Goal: Task Accomplishment & Management: Manage account settings

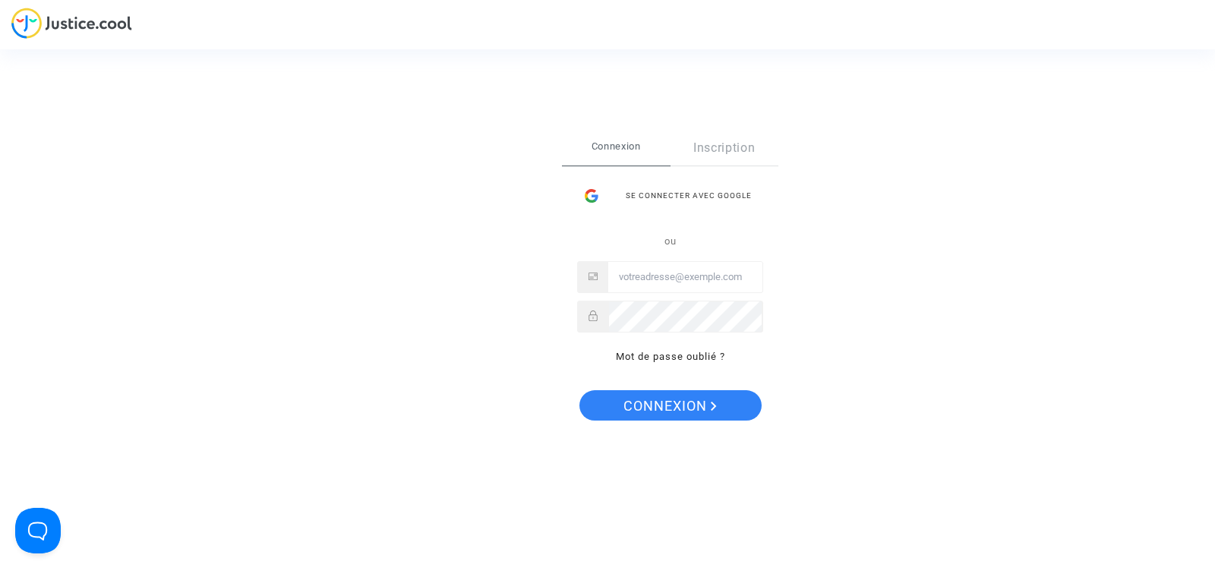
type input "[EMAIL_ADDRESS][DOMAIN_NAME]"
click at [680, 404] on span "Connexion" at bounding box center [669, 406] width 93 height 32
